Goal: Transaction & Acquisition: Purchase product/service

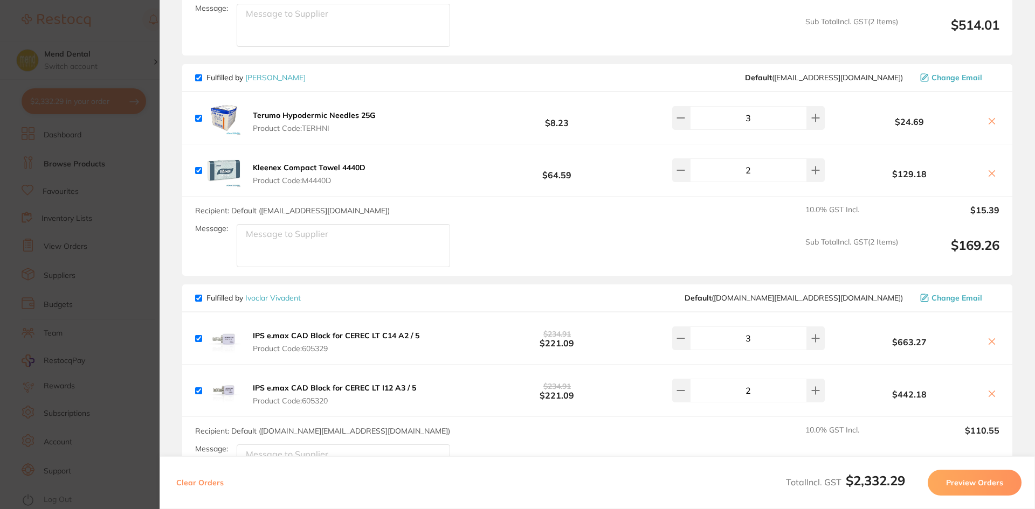
scroll to position [377, 0]
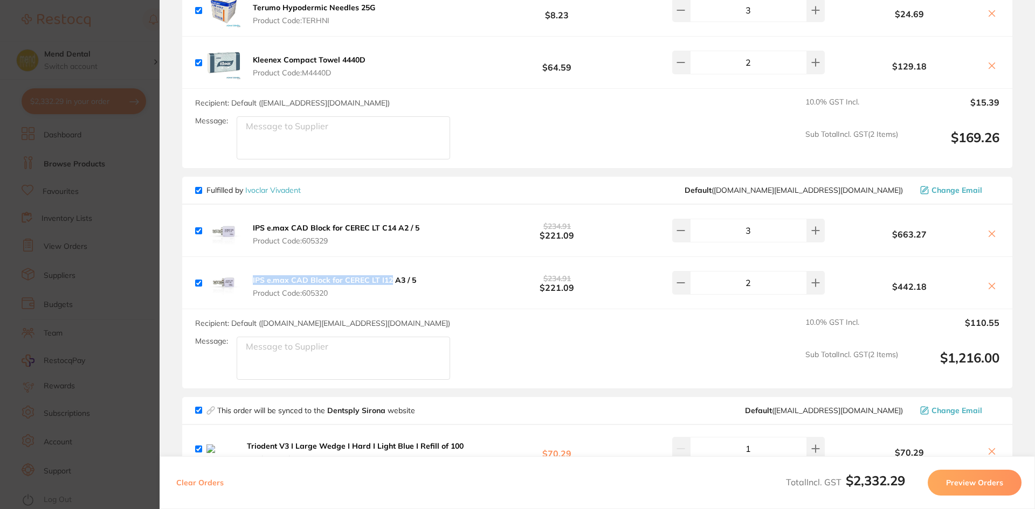
drag, startPoint x: 246, startPoint y: 281, endPoint x: 389, endPoint y: 281, distance: 143.4
click at [389, 281] on div "IPS e.max CAD Block for CEREC LT I12 A3 / 5 Product Code: 605320" at bounding box center [307, 283] width 224 height 35
click at [83, 251] on section "Update RRP Set your pre negotiated price for this item. Item Agreed RRP (excl. …" at bounding box center [517, 254] width 1035 height 509
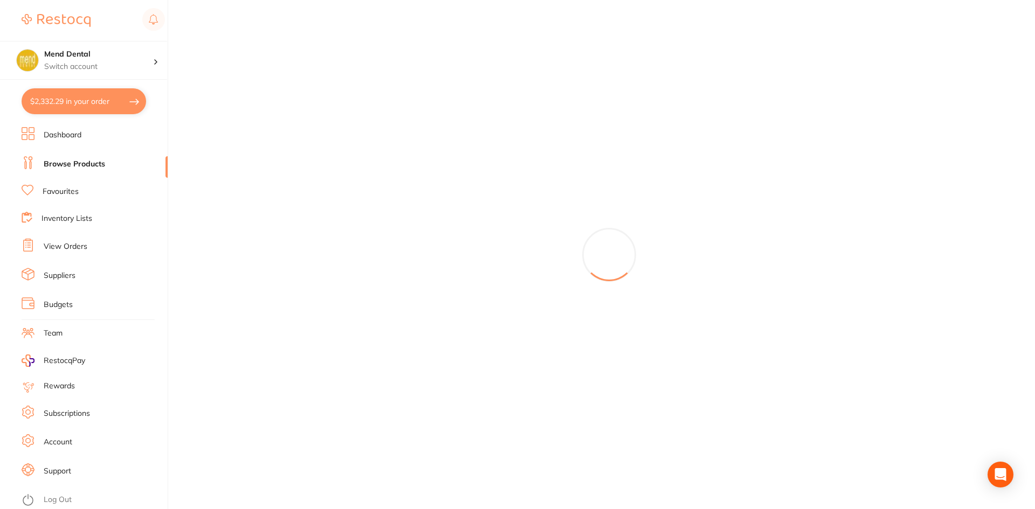
click at [101, 105] on button "$2,332.29 in your order" at bounding box center [84, 101] width 125 height 26
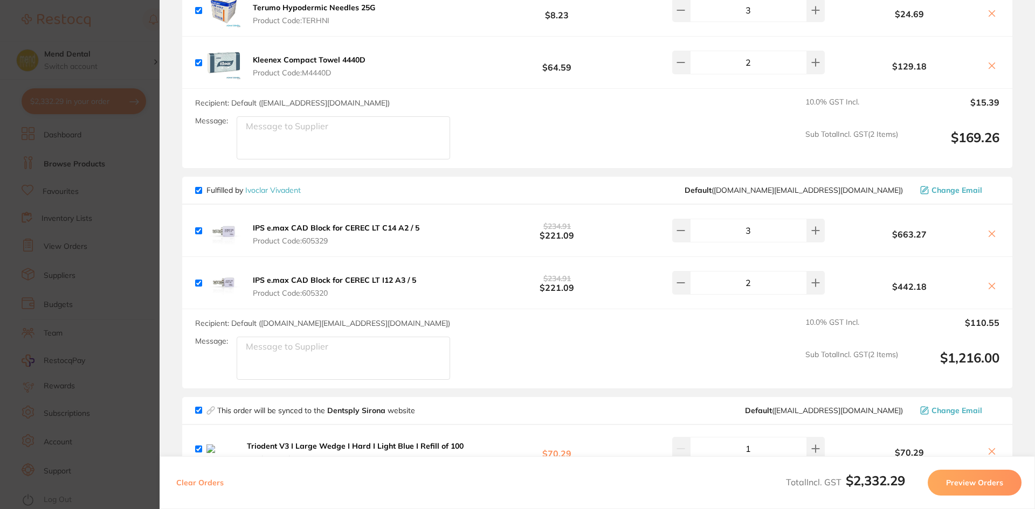
click at [79, 167] on section "Update RRP Set your pre negotiated price for this item. Item Agreed RRP (excl. …" at bounding box center [517, 254] width 1035 height 509
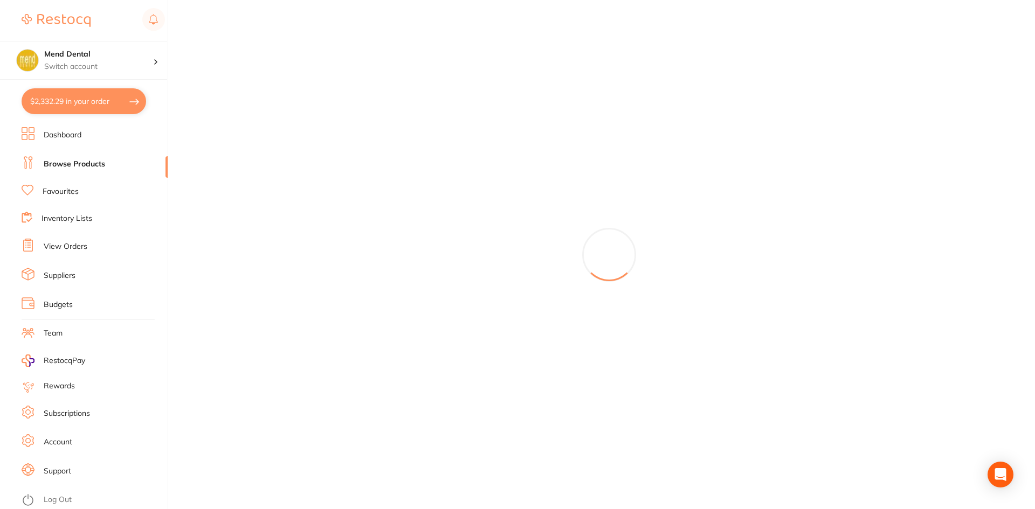
click at [79, 167] on link "Browse Products" at bounding box center [74, 164] width 61 height 11
click at [74, 161] on link "Browse Products" at bounding box center [74, 164] width 61 height 11
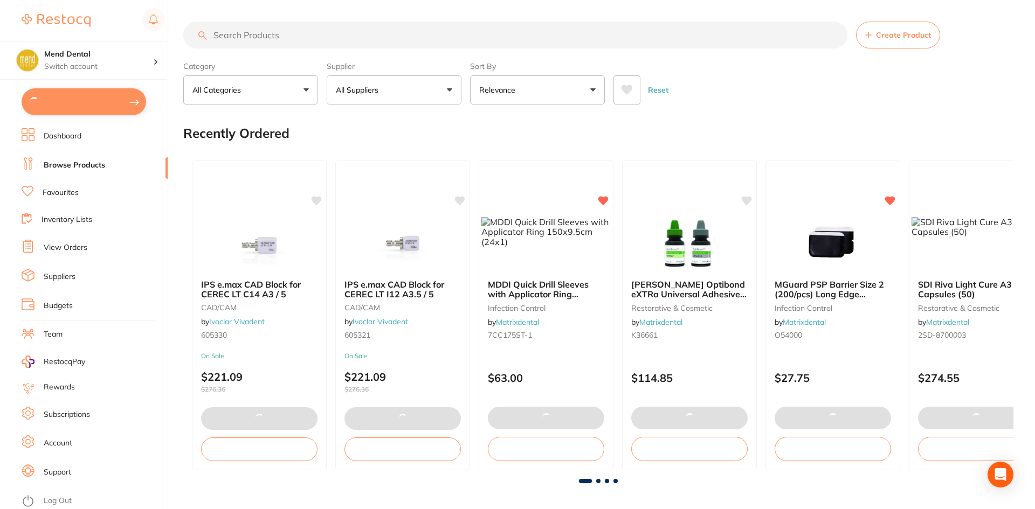
click at [288, 34] on input "search" at bounding box center [515, 35] width 664 height 27
click at [290, 38] on input "search" at bounding box center [515, 35] width 664 height 27
click at [278, 35] on input "search" at bounding box center [515, 35] width 664 height 27
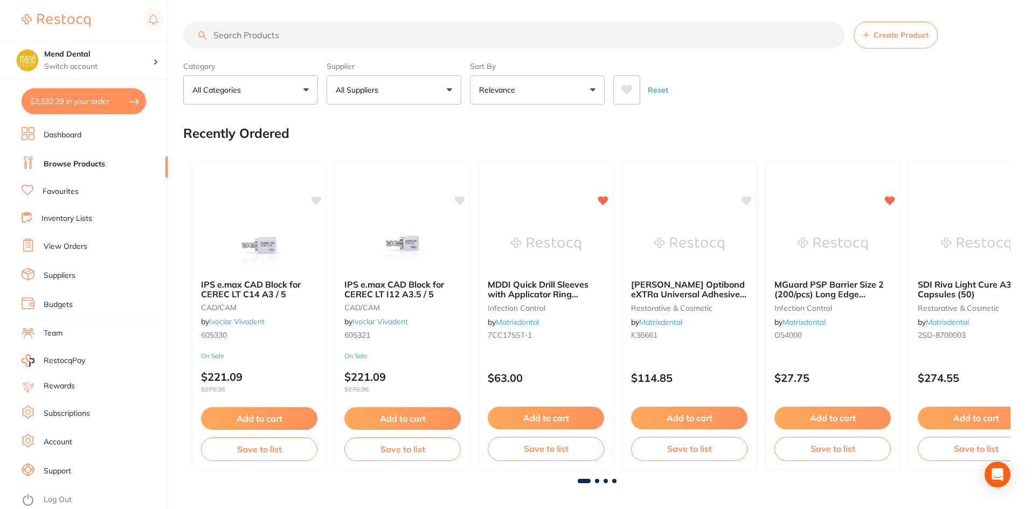
click at [258, 36] on input "search" at bounding box center [514, 35] width 662 height 27
paste input "IPS e.max CAD Block for CEREC LT I12"
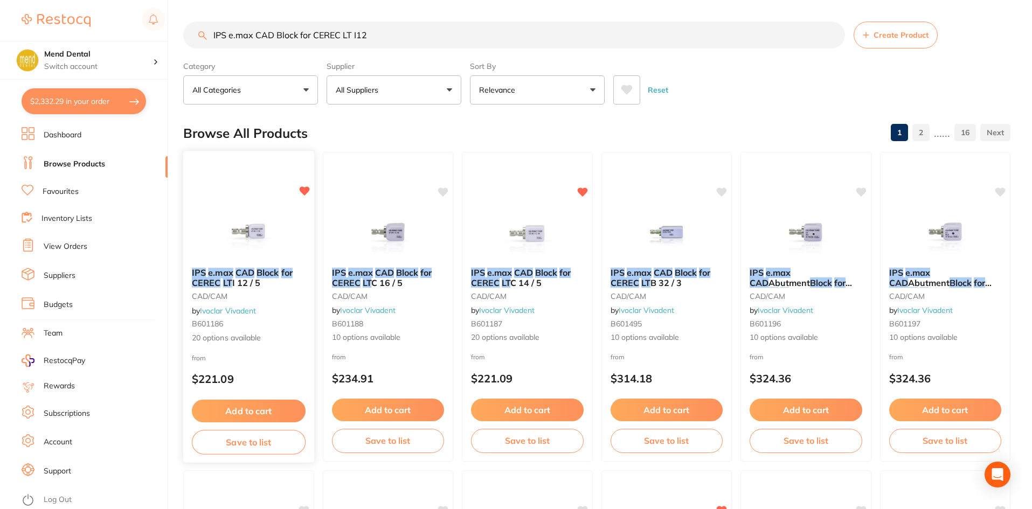
type input "IPS e.max CAD Block for CEREC LT I12"
click at [244, 217] on img at bounding box center [248, 232] width 71 height 54
click at [245, 240] on section at bounding box center [516, 254] width 1032 height 509
click at [241, 278] on span "I 12 / 5" at bounding box center [246, 283] width 28 height 11
click at [261, 219] on section at bounding box center [516, 254] width 1032 height 509
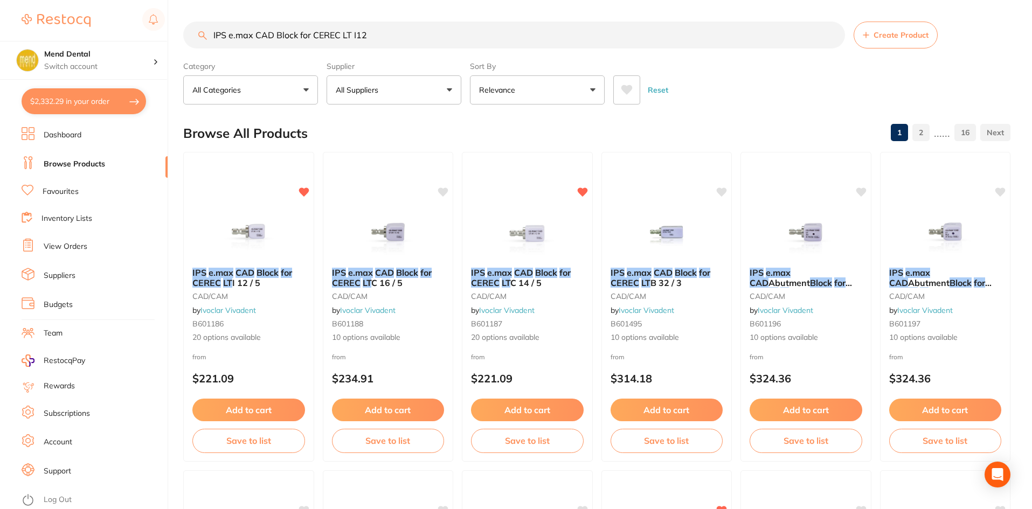
click at [261, 219] on img at bounding box center [248, 232] width 70 height 54
click at [258, 235] on section at bounding box center [516, 254] width 1032 height 509
click at [258, 235] on img at bounding box center [248, 232] width 70 height 54
click at [299, 187] on section at bounding box center [516, 254] width 1032 height 509
click at [248, 206] on img at bounding box center [248, 232] width 70 height 54
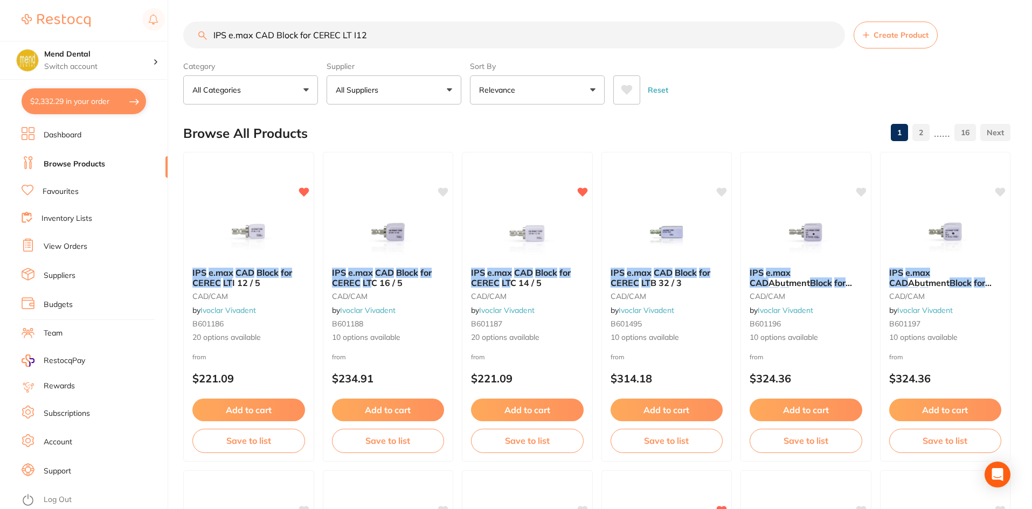
click at [248, 206] on section at bounding box center [516, 254] width 1032 height 509
click at [248, 206] on img at bounding box center [248, 232] width 70 height 54
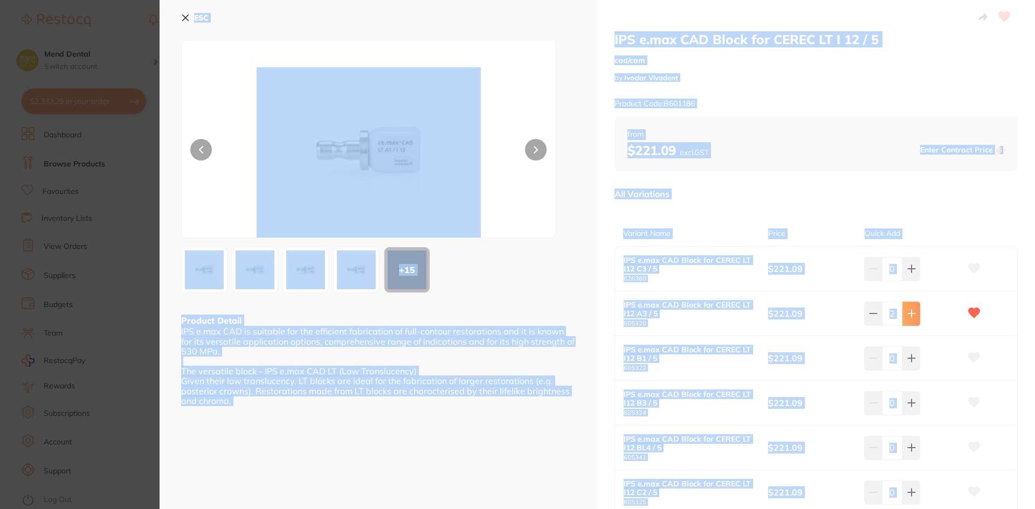
click at [914, 312] on button at bounding box center [911, 314] width 18 height 24
click at [869, 311] on icon at bounding box center [873, 313] width 9 height 9
type input "2"
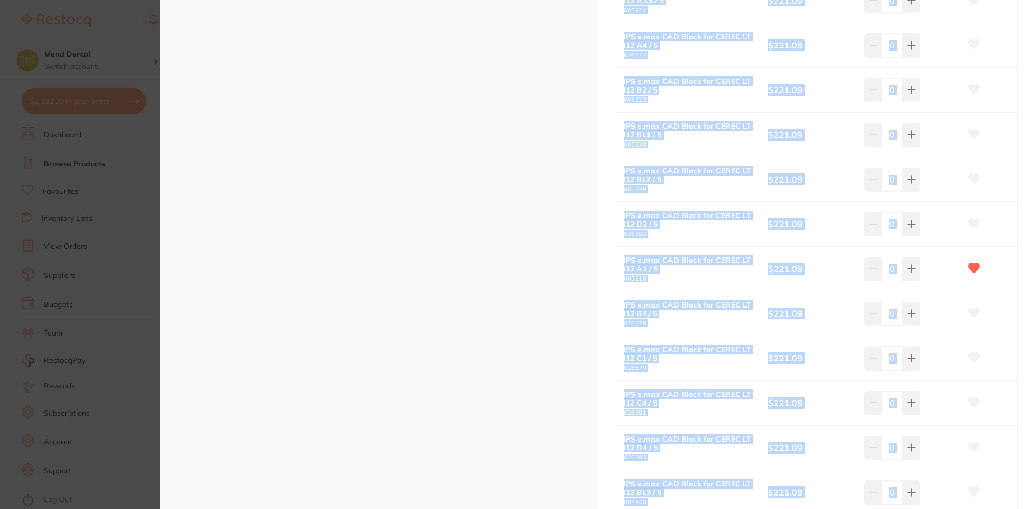
scroll to position [593, 0]
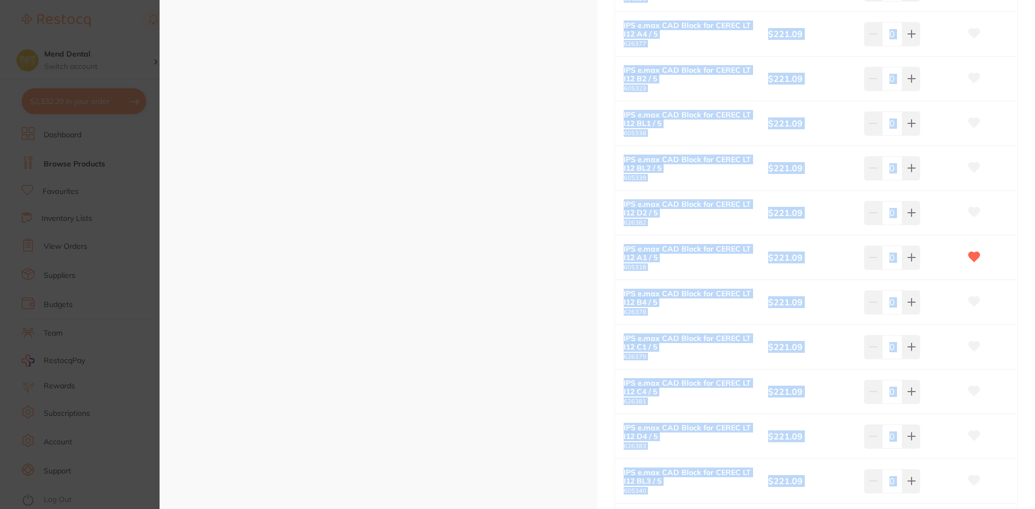
click at [567, 389] on div "ESC + 15 Product Detail IPS e.max CAD is suitable for the efficient fabrication…" at bounding box center [379, 17] width 438 height 1220
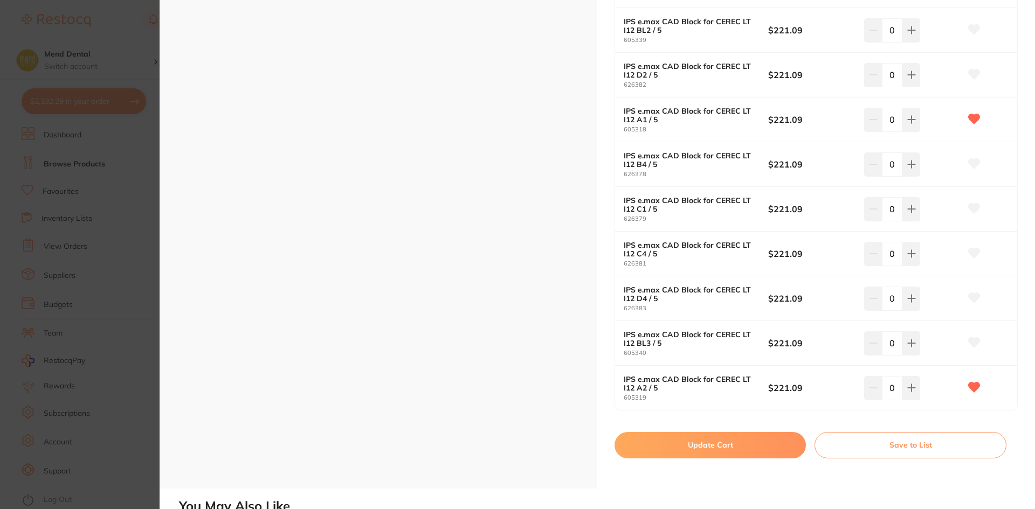
scroll to position [755, 0]
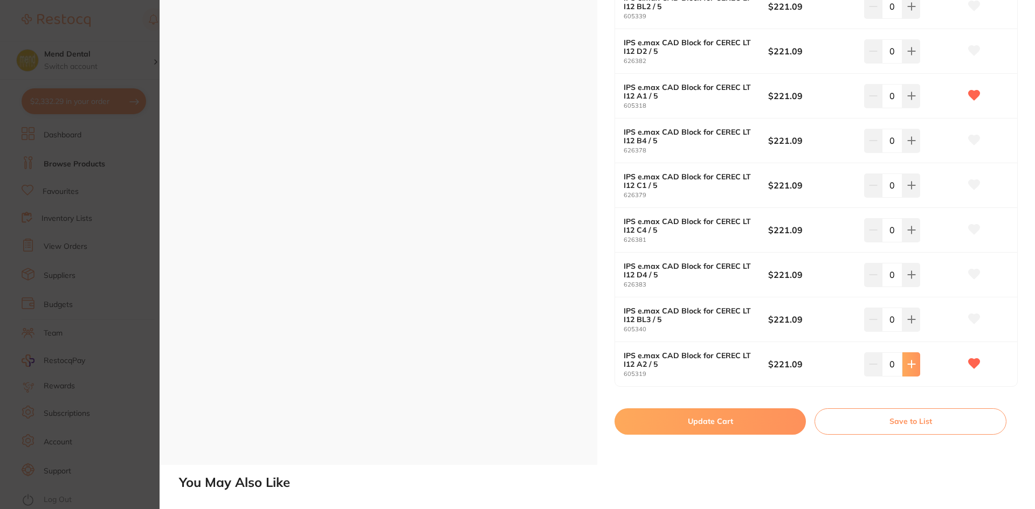
click at [907, 367] on icon at bounding box center [911, 364] width 9 height 9
type input "2"
click at [706, 422] on button "Update Cart" at bounding box center [710, 422] width 191 height 26
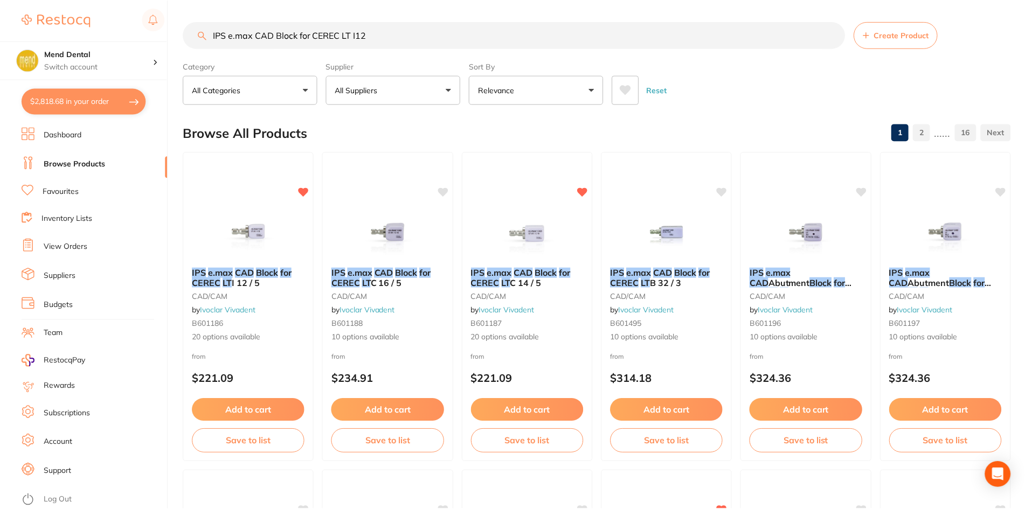
scroll to position [6, 0]
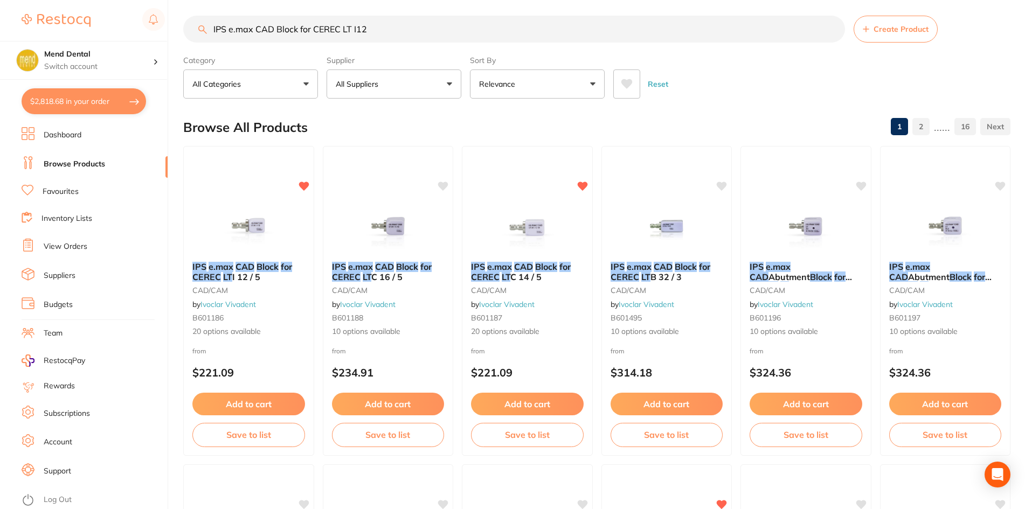
click at [71, 100] on button "$2,818.68 in your order" at bounding box center [84, 101] width 125 height 26
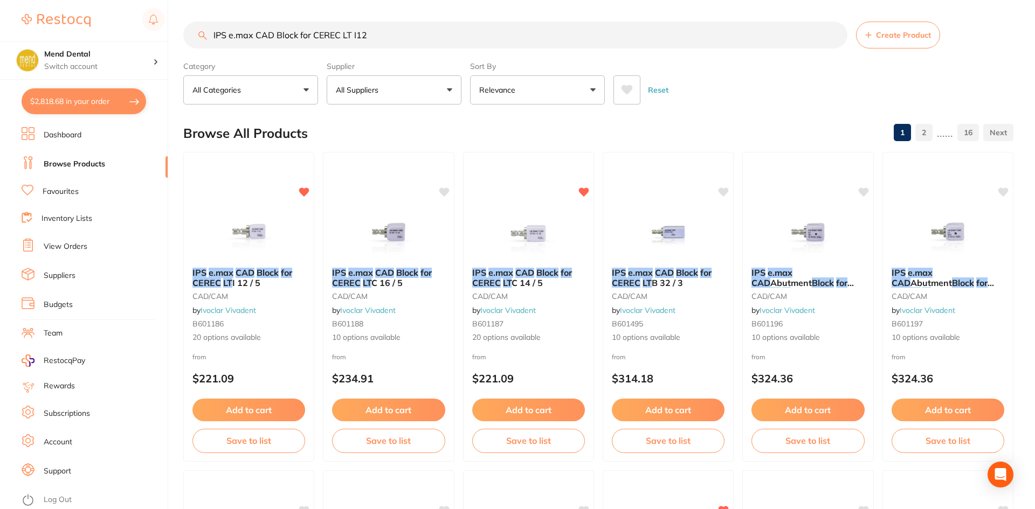
checkbox input "true"
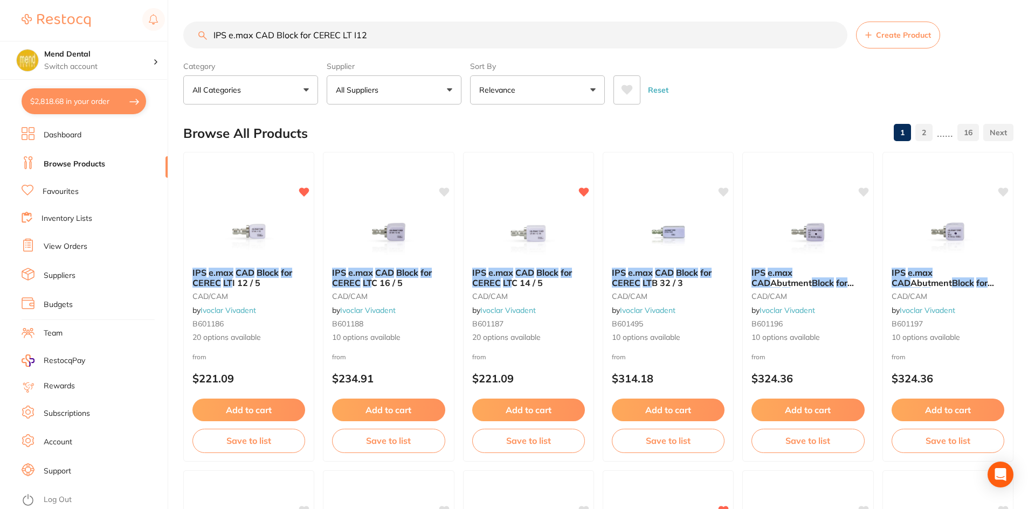
checkbox input "true"
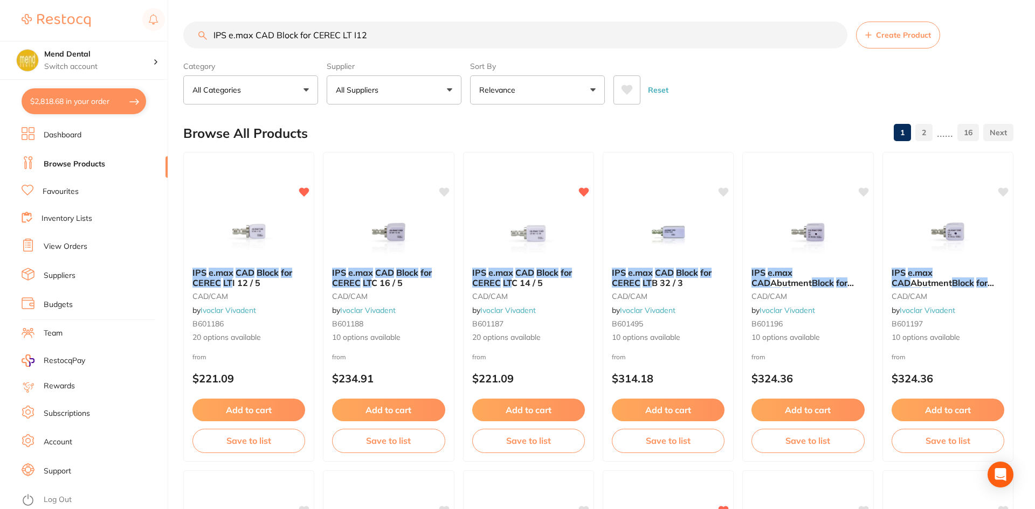
checkbox input "true"
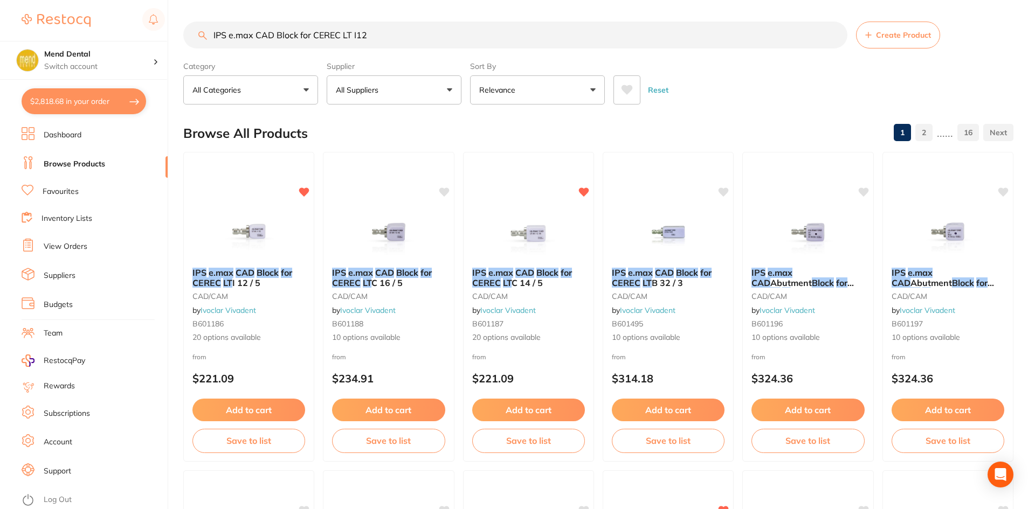
checkbox input "true"
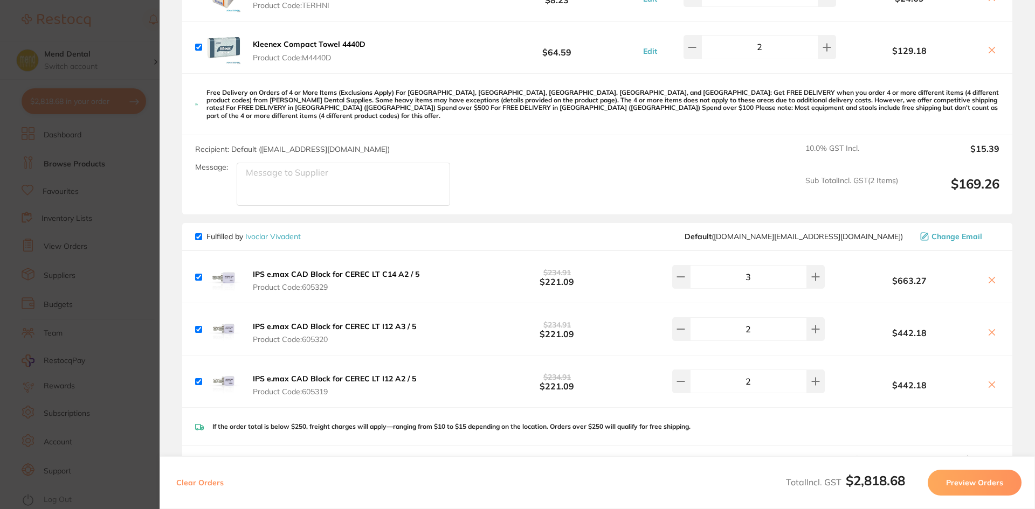
scroll to position [485, 0]
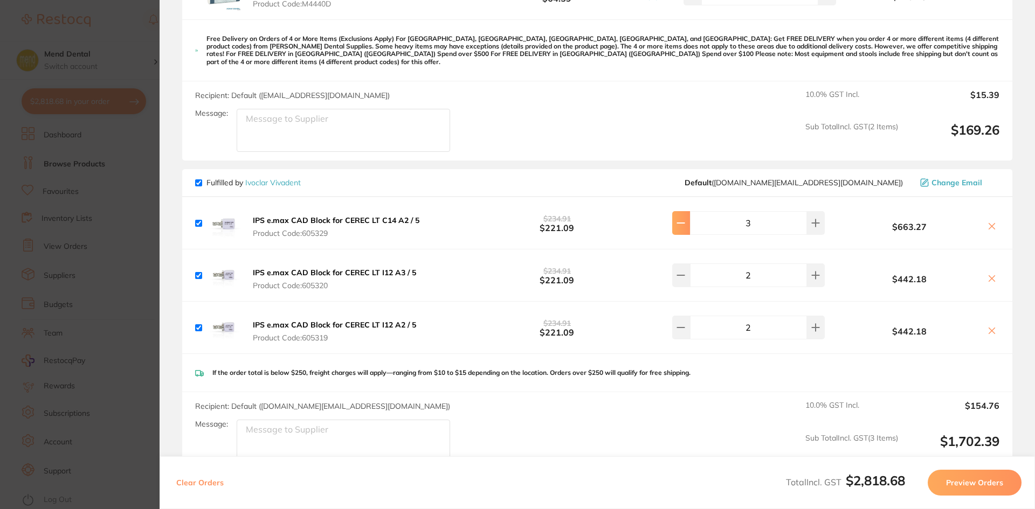
click at [690, 214] on button at bounding box center [681, 223] width 18 height 24
type input "2"
